Goal: Navigation & Orientation: Find specific page/section

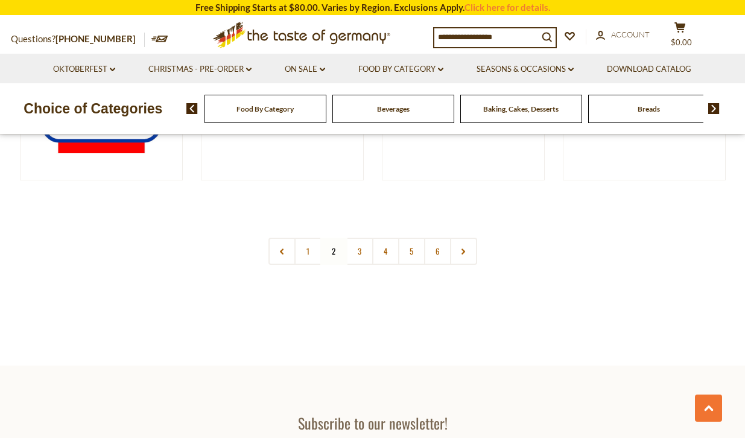
scroll to position [2283, 0]
click at [360, 253] on link "3" at bounding box center [359, 251] width 27 height 27
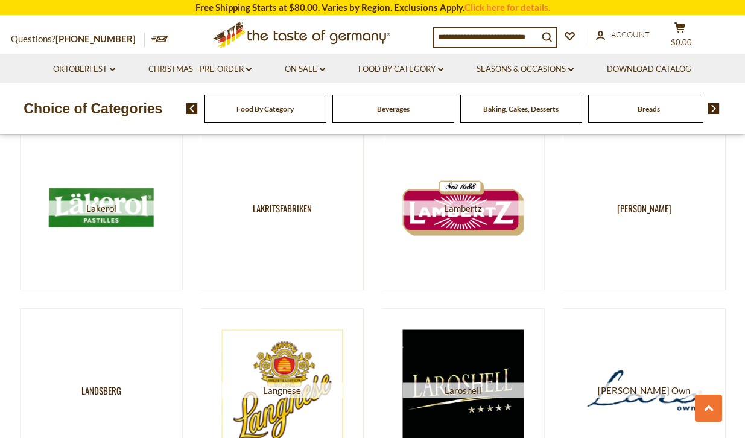
scroll to position [2284, 0]
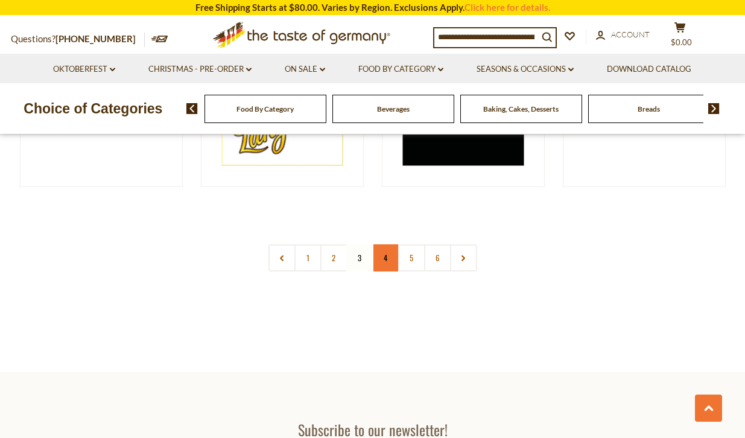
click at [386, 259] on link "4" at bounding box center [385, 257] width 27 height 27
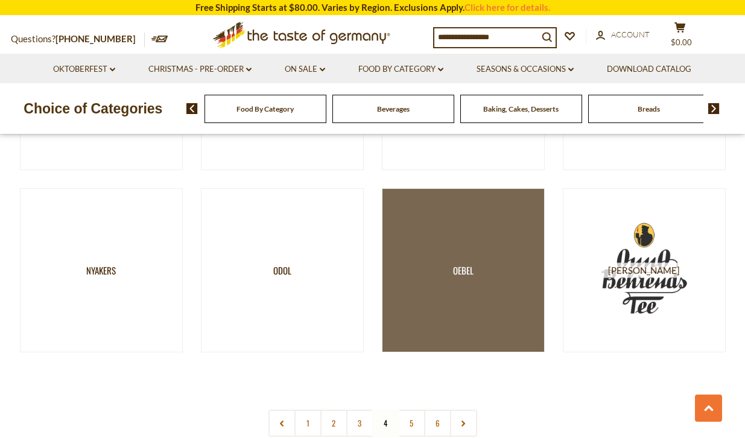
scroll to position [2185, 0]
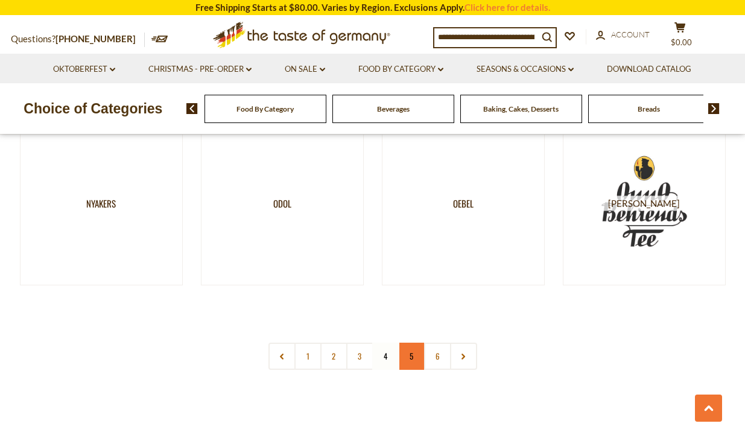
click at [414, 356] on link "5" at bounding box center [411, 355] width 27 height 27
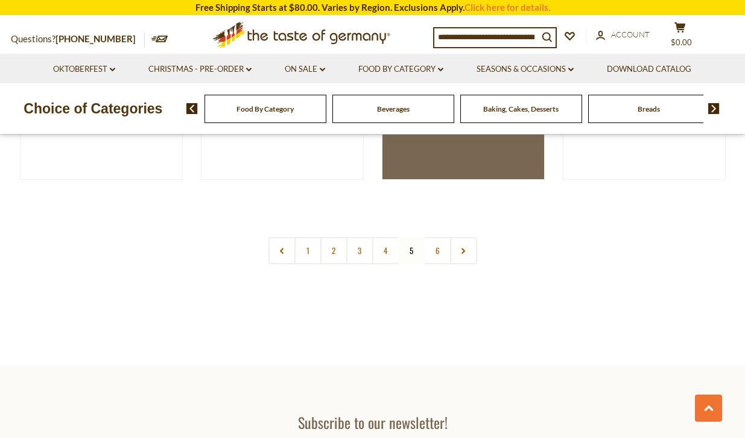
scroll to position [2255, 0]
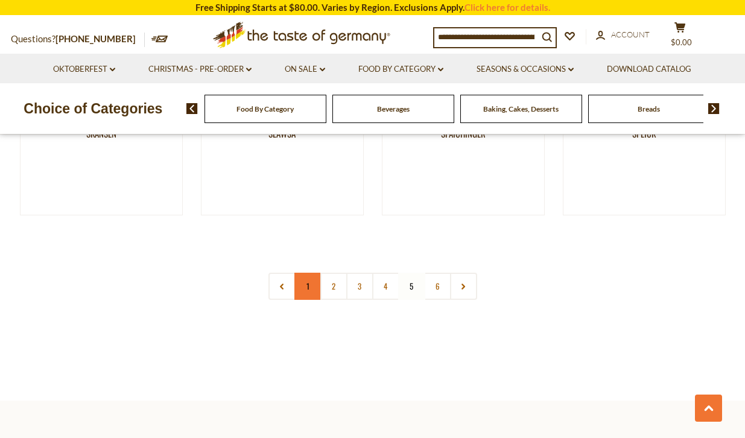
click at [308, 287] on link "1" at bounding box center [307, 285] width 27 height 27
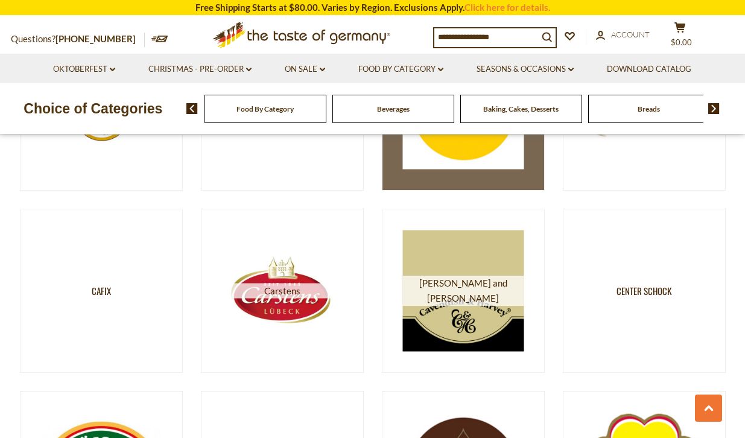
scroll to position [1938, 0]
